Goal: Obtain resource: Download file/media

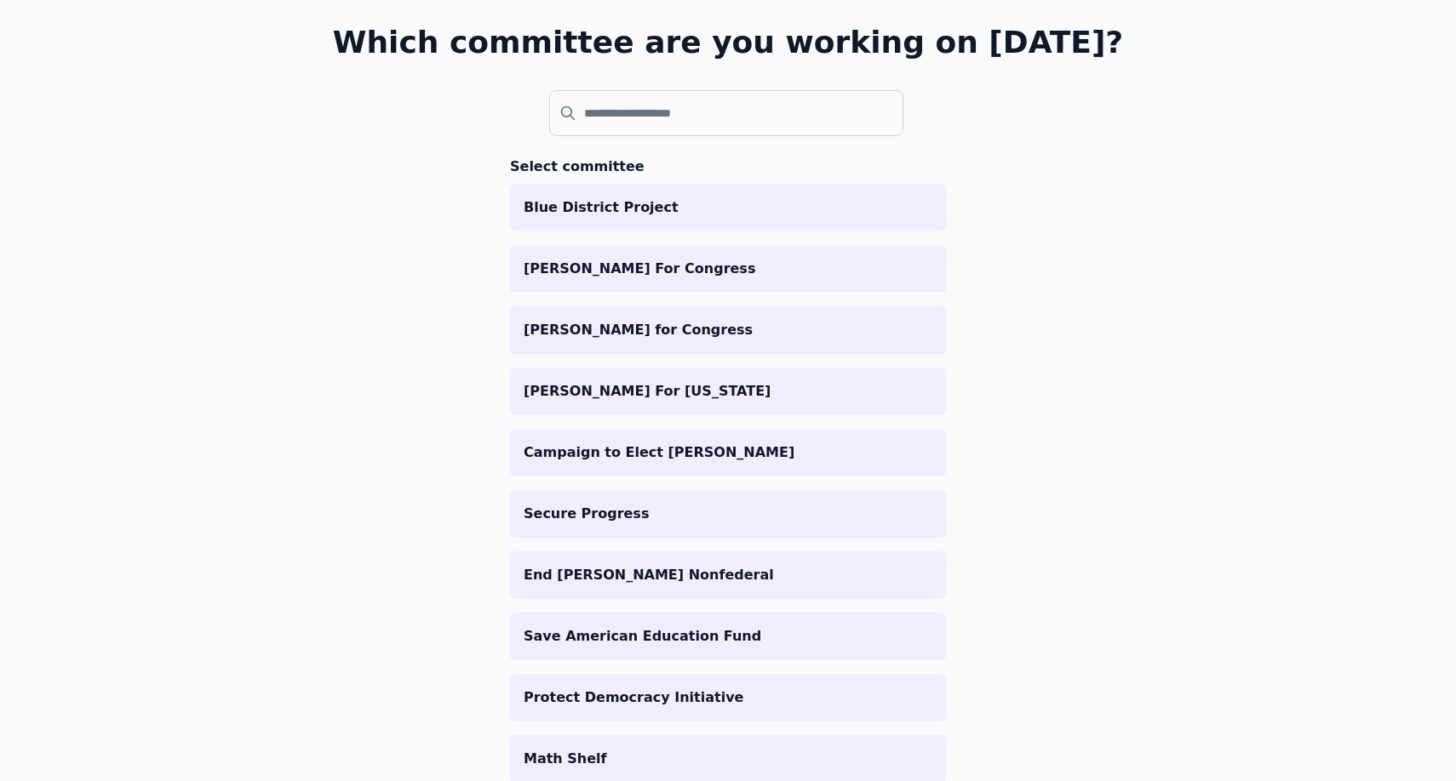
scroll to position [279, 0]
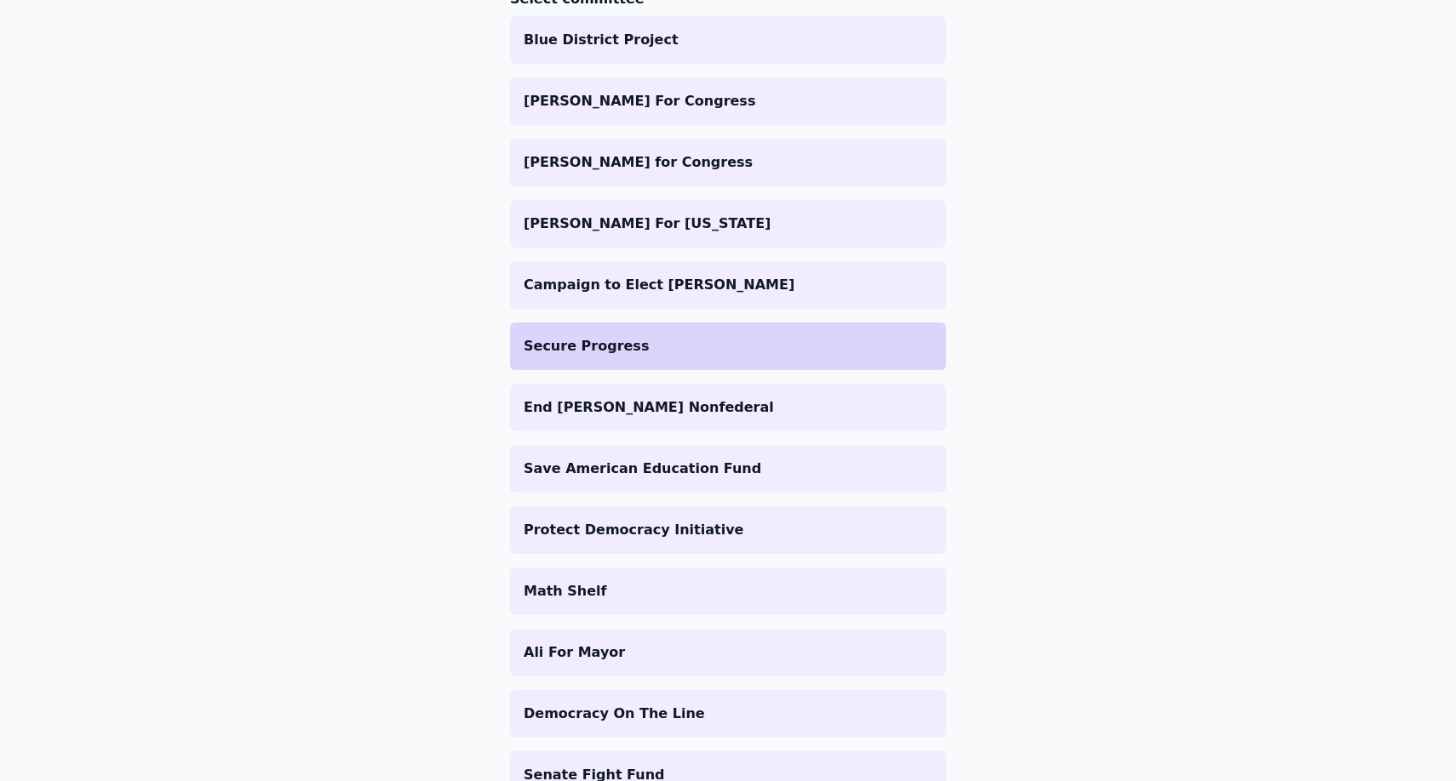
click at [675, 357] on li "Secure Progress" at bounding box center [728, 347] width 436 height 48
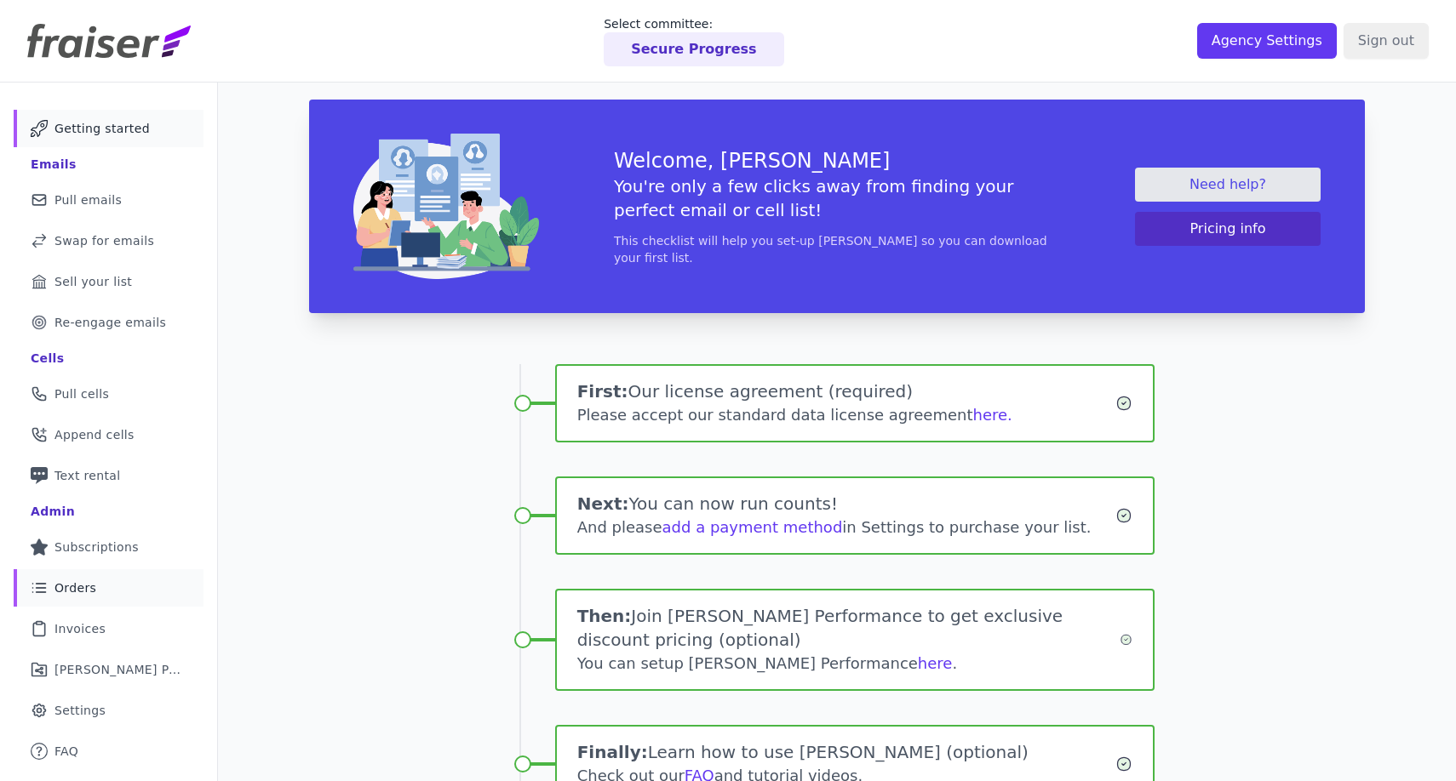
click at [133, 591] on link "List Icon Outline of bulleted list Orders" at bounding box center [109, 588] width 190 height 37
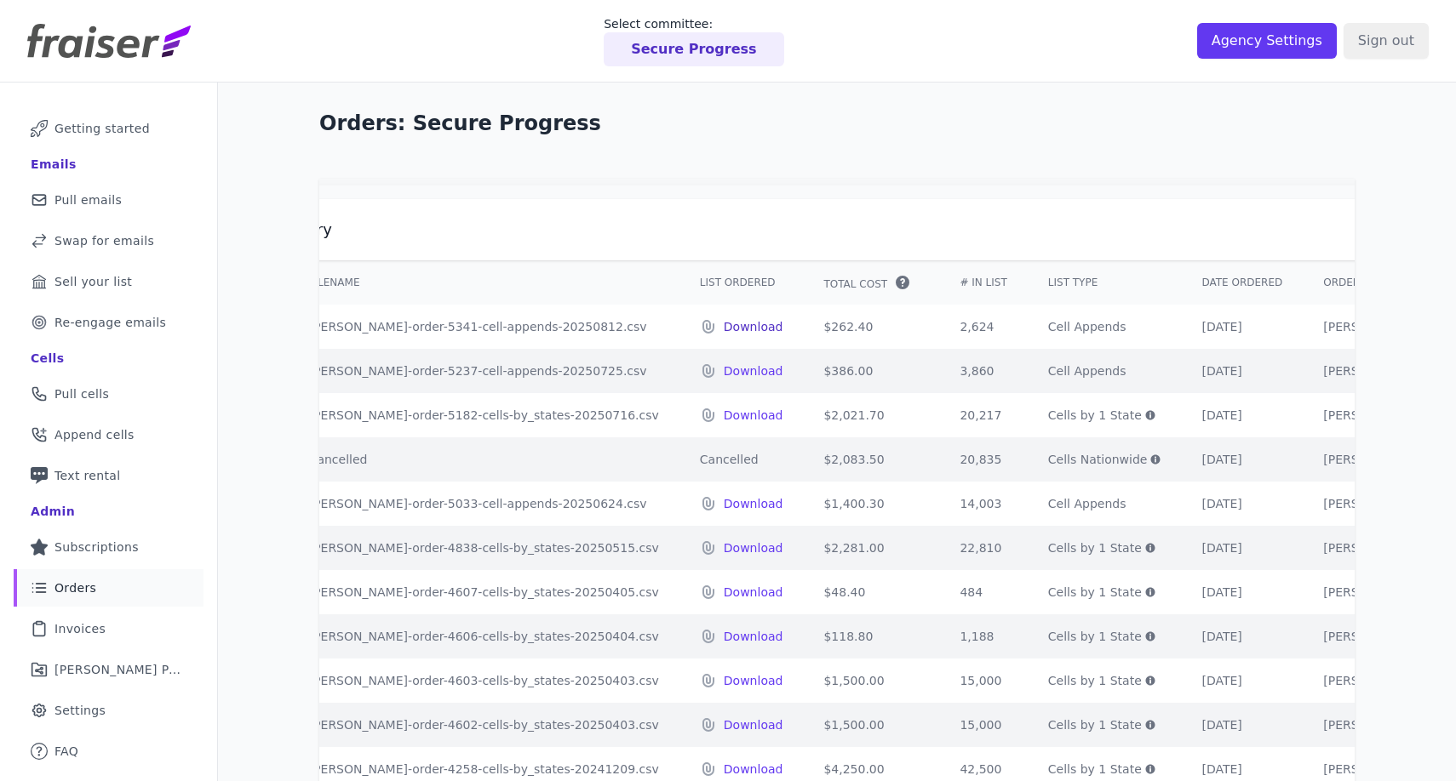
click at [724, 329] on p "Download" at bounding box center [754, 326] width 60 height 17
